Goal: Task Accomplishment & Management: Use online tool/utility

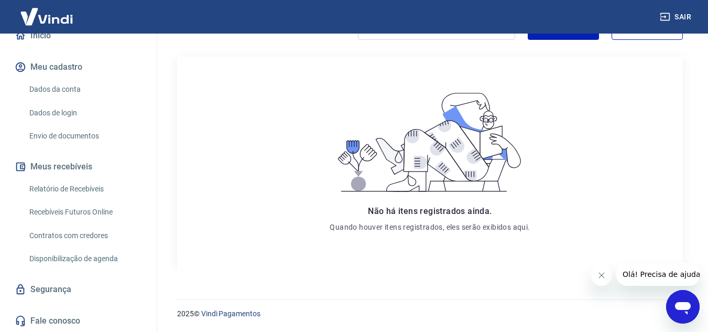
scroll to position [108, 0]
click at [72, 210] on link "Recebíveis Futuros Online" at bounding box center [84, 211] width 119 height 21
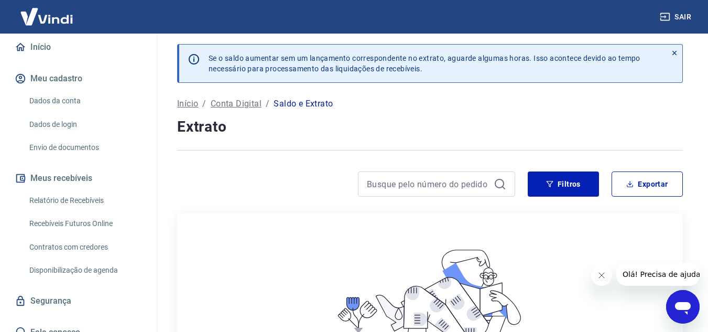
scroll to position [108, 0]
